Goal: Contribute content: Add original content to the website for others to see

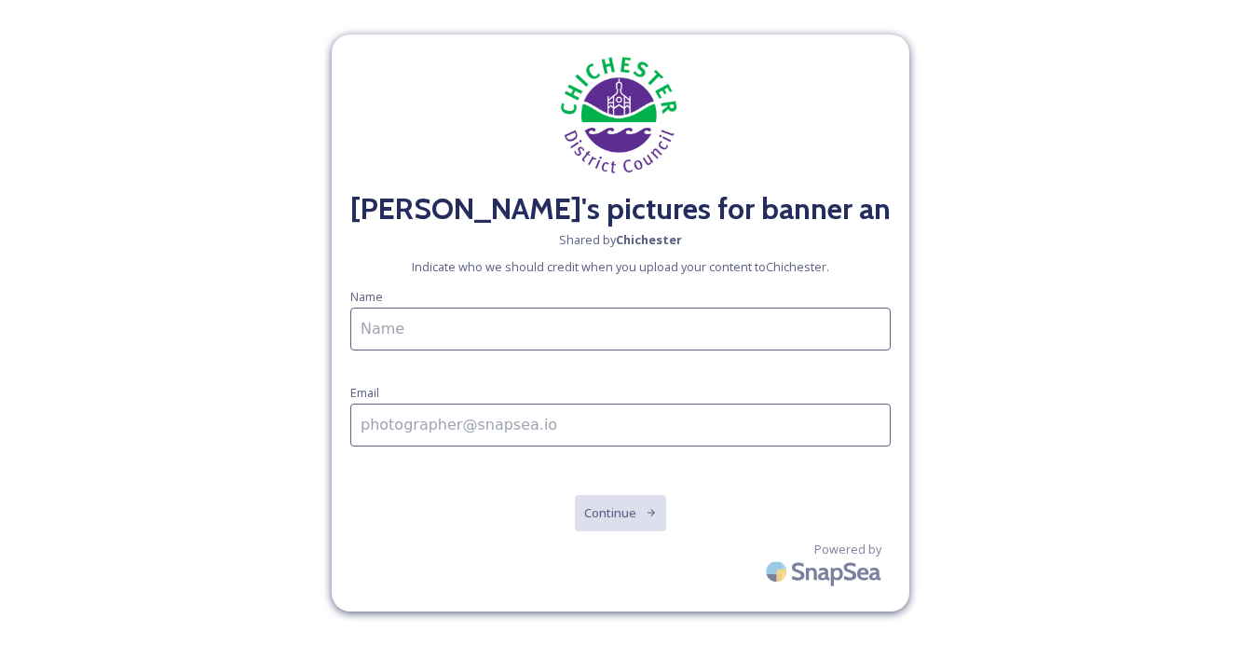
click at [470, 327] on input at bounding box center [620, 328] width 540 height 43
type input "[PERSON_NAME]"
type input "[EMAIL_ADDRESS][DOMAIN_NAME]"
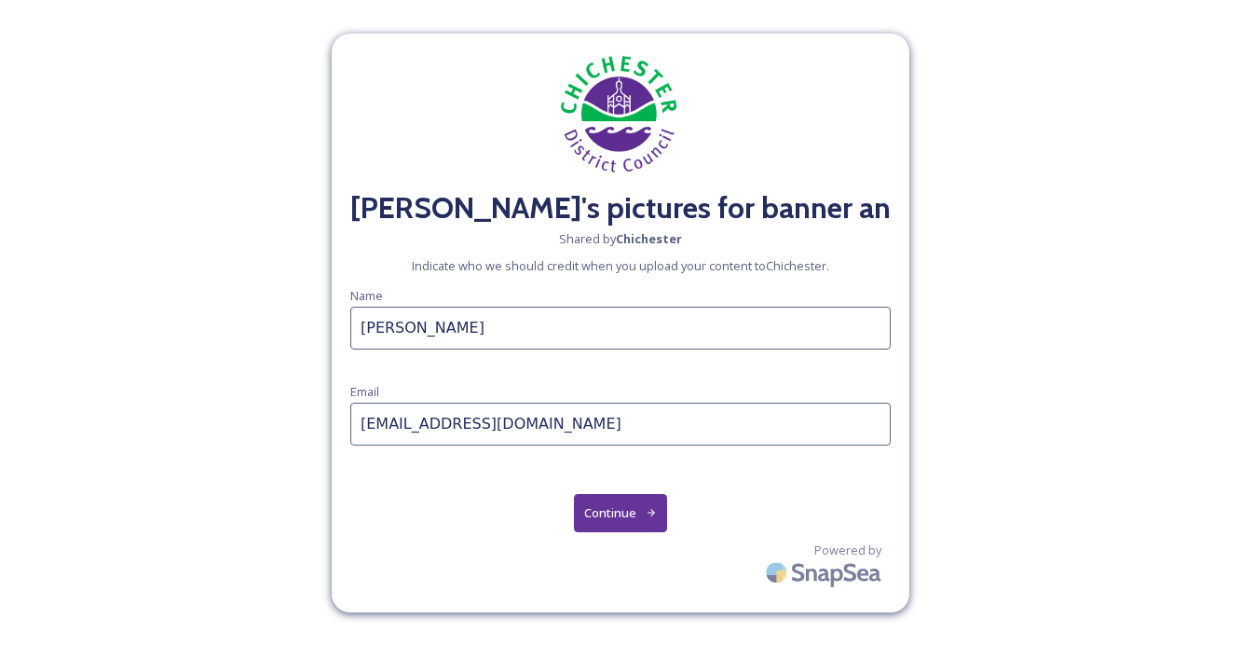
click at [615, 510] on button "Continue" at bounding box center [621, 513] width 94 height 38
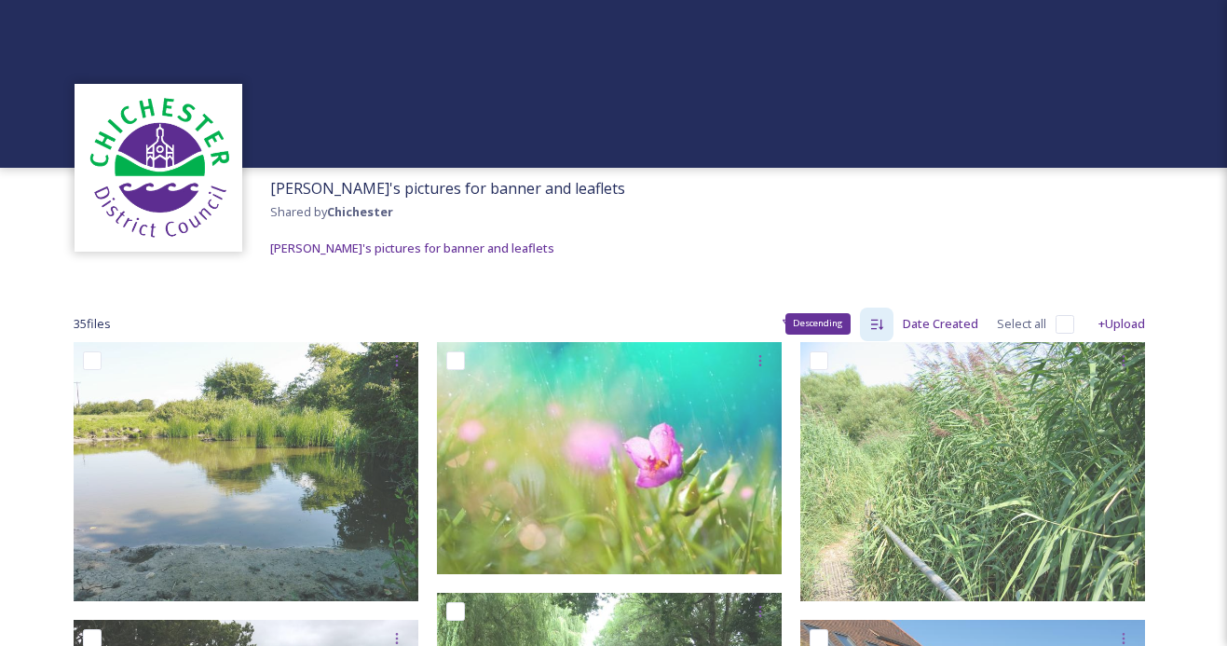
click at [872, 324] on icon at bounding box center [876, 324] width 15 height 15
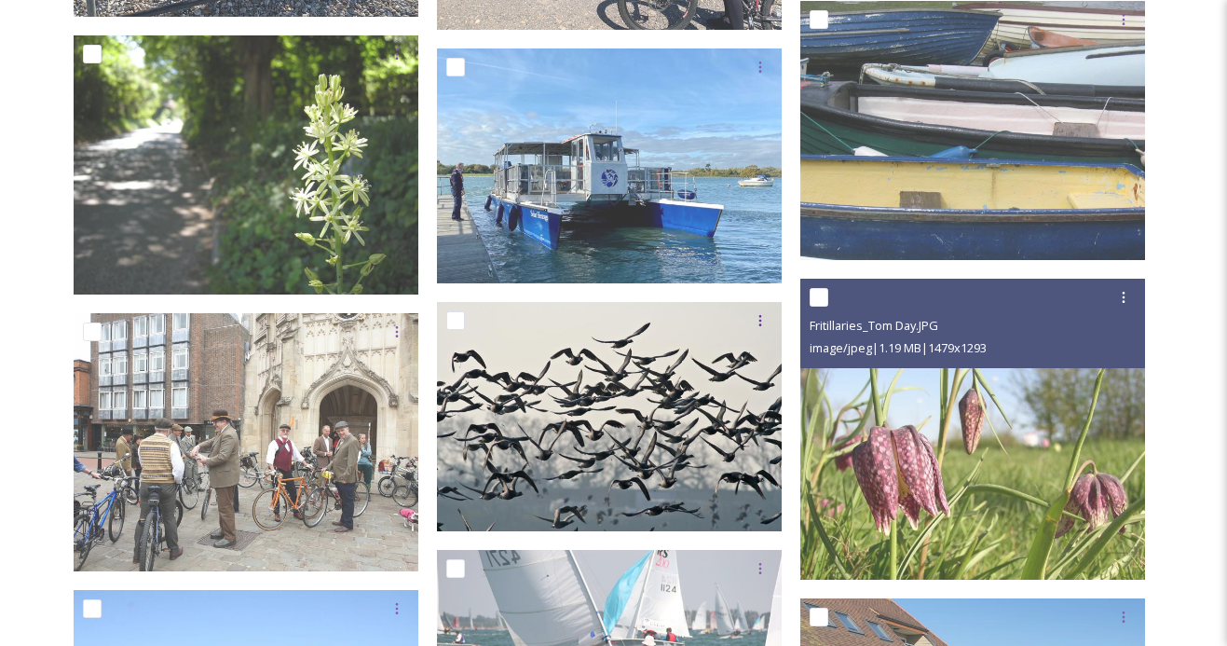
scroll to position [2329, 0]
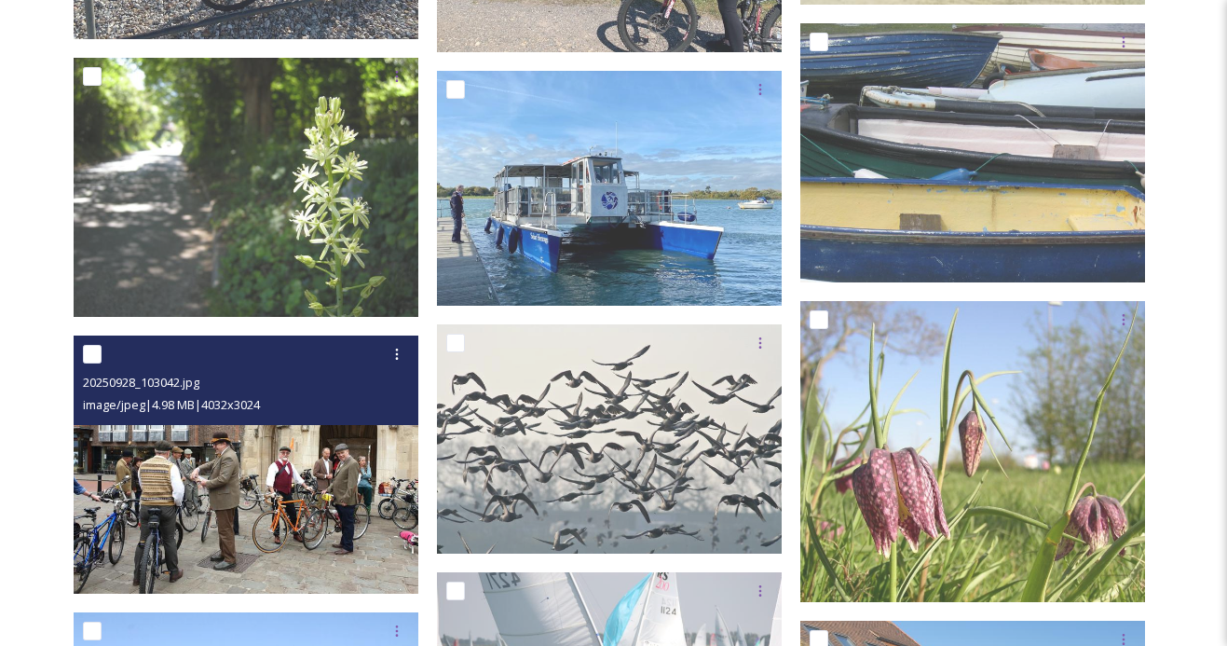
click at [100, 356] on input "checkbox" at bounding box center [92, 354] width 19 height 19
checkbox input "true"
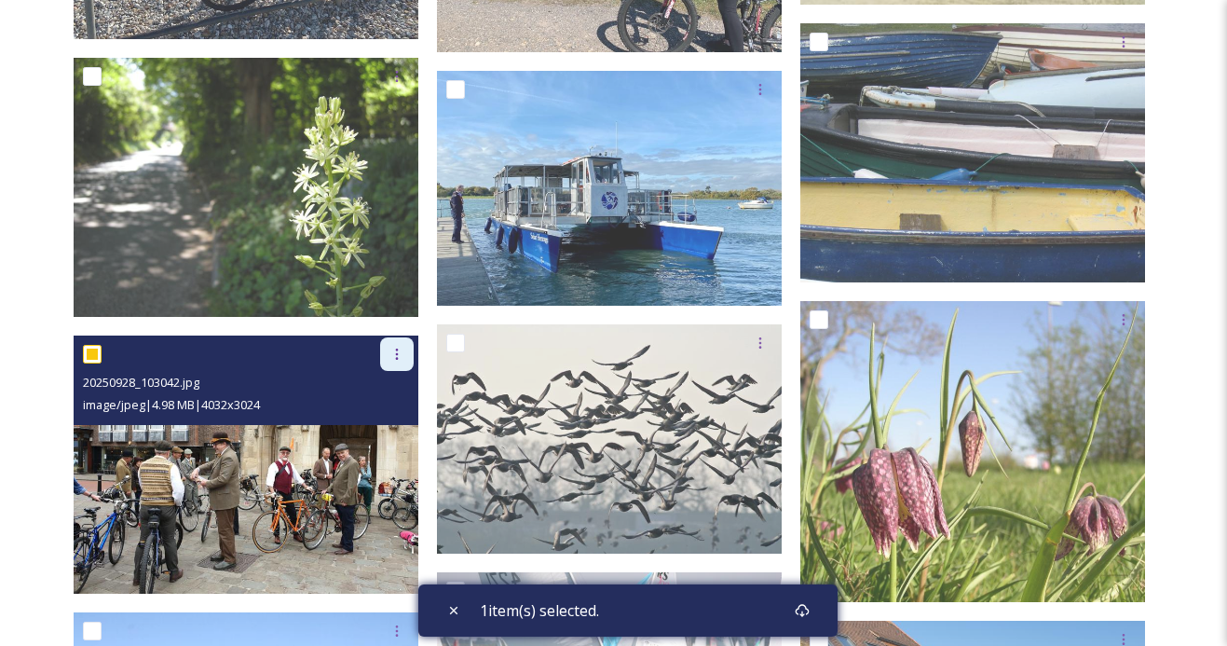
click at [393, 350] on icon at bounding box center [396, 354] width 15 height 15
click at [246, 458] on img at bounding box center [246, 464] width 345 height 259
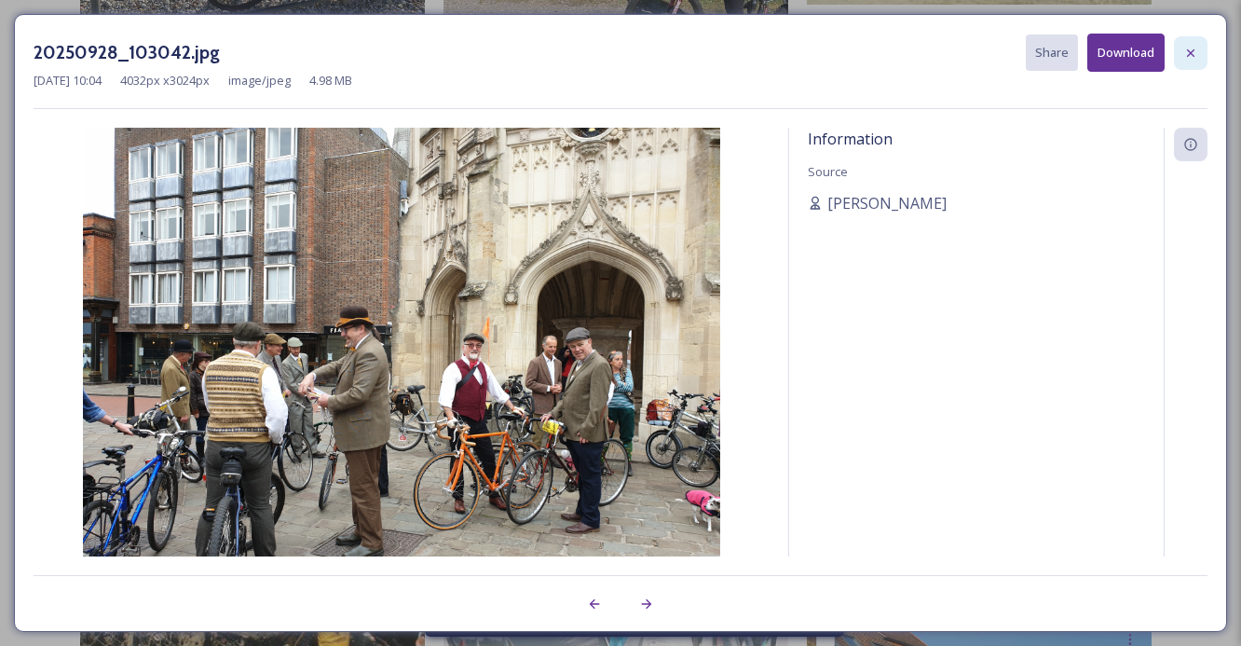
click at [1196, 53] on icon at bounding box center [1190, 53] width 15 height 15
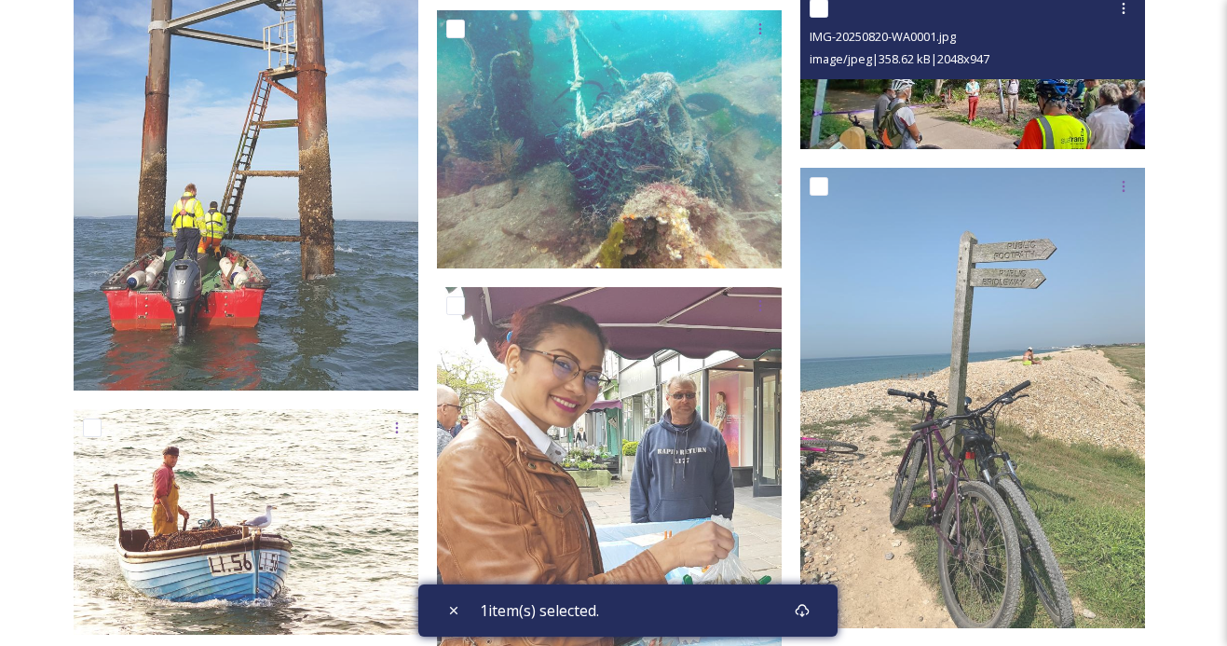
scroll to position [1211, 0]
